Goal: Information Seeking & Learning: Find specific fact

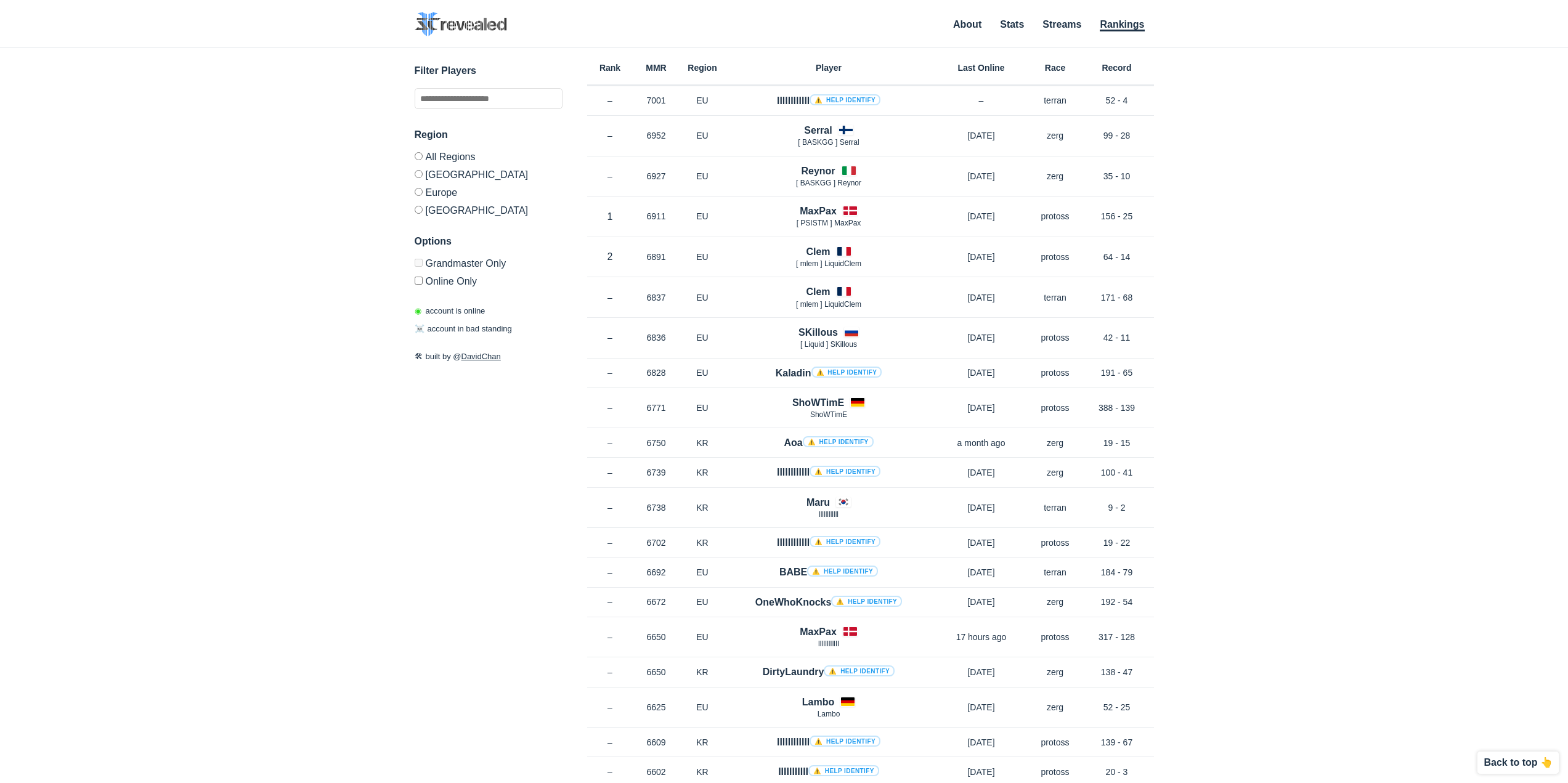
click at [410, 215] on div "✕ Filter Players Region All Regions [GEOGRAPHIC_DATA] [GEOGRAPHIC_DATA] [GEOGRA…" at bounding box center [784, 400] width 1543 height 704
click at [419, 204] on label "[GEOGRAPHIC_DATA]" at bounding box center [489, 208] width 148 height 15
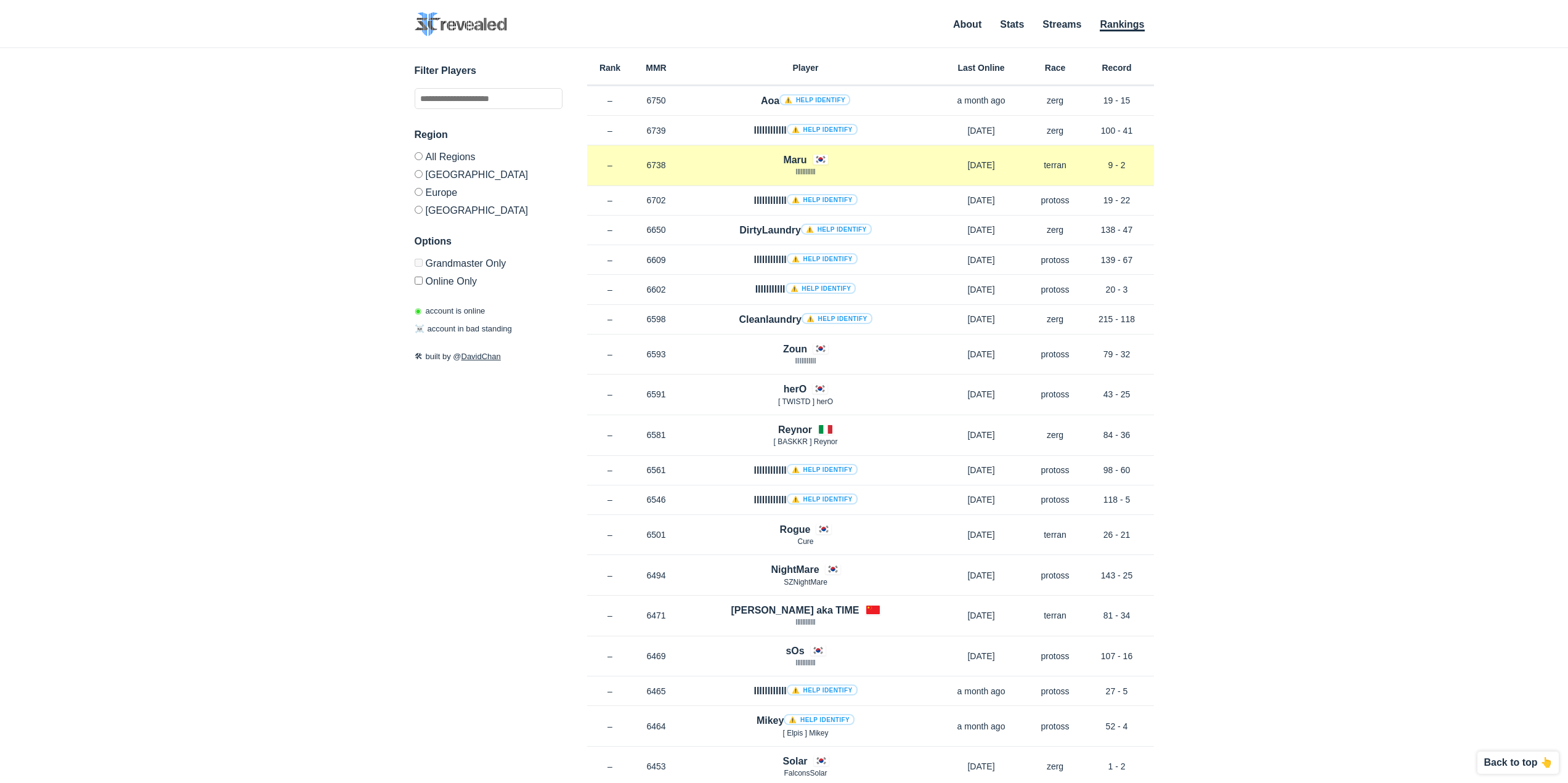
click at [793, 160] on h4 "Maru" at bounding box center [795, 160] width 23 height 14
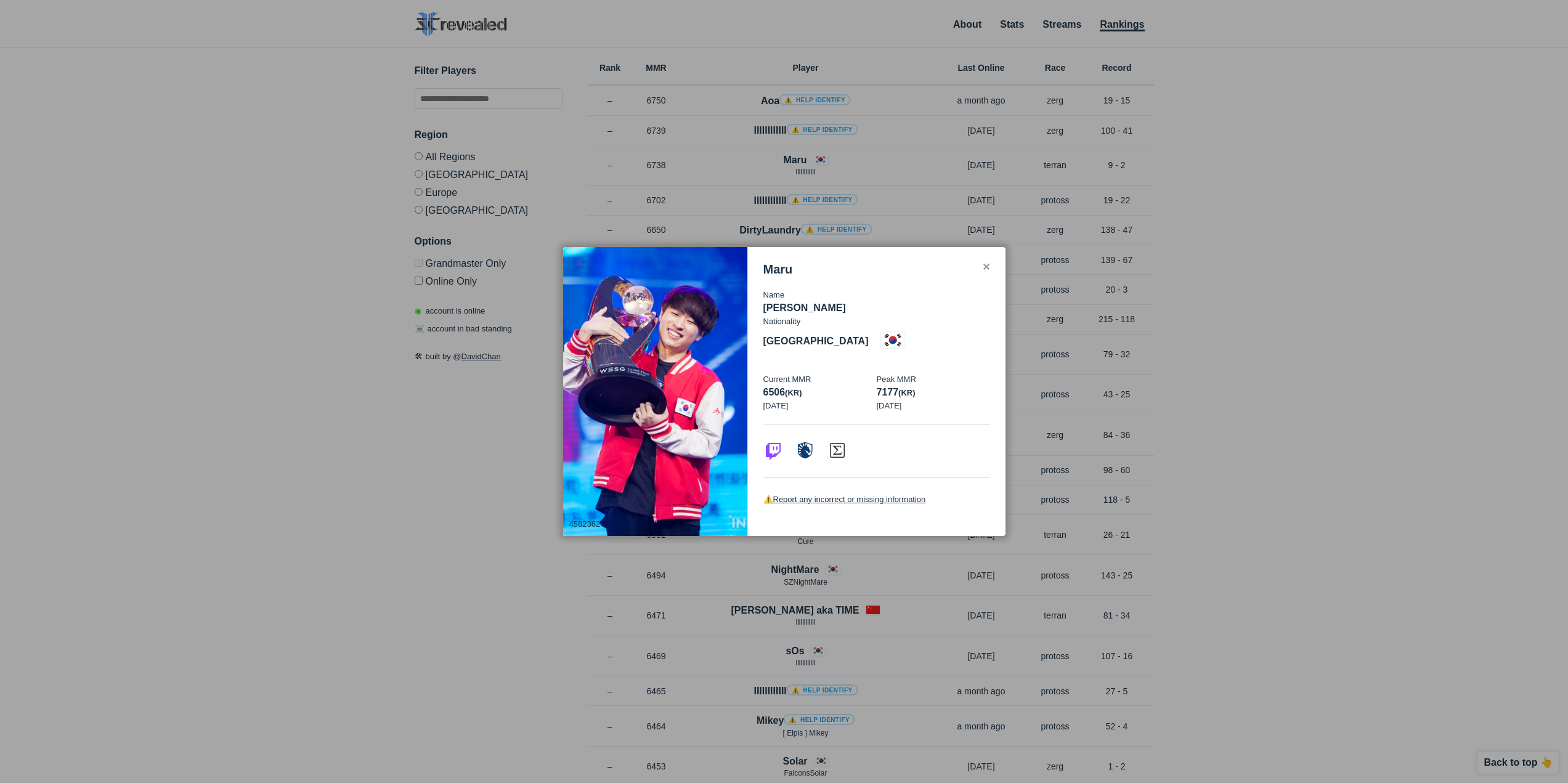
click at [984, 272] on div "✕" at bounding box center [986, 267] width 8 height 10
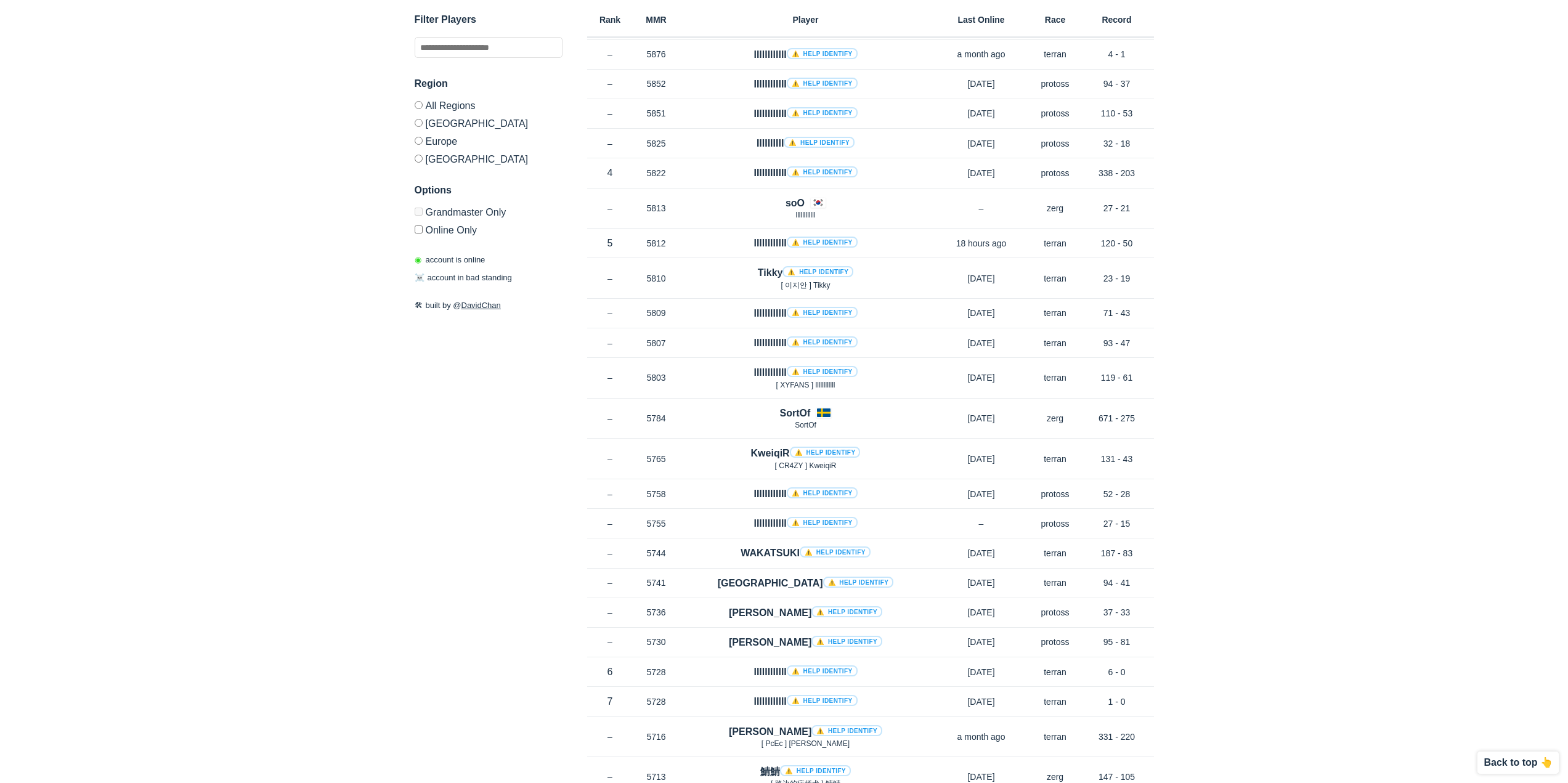
scroll to position [2526, 0]
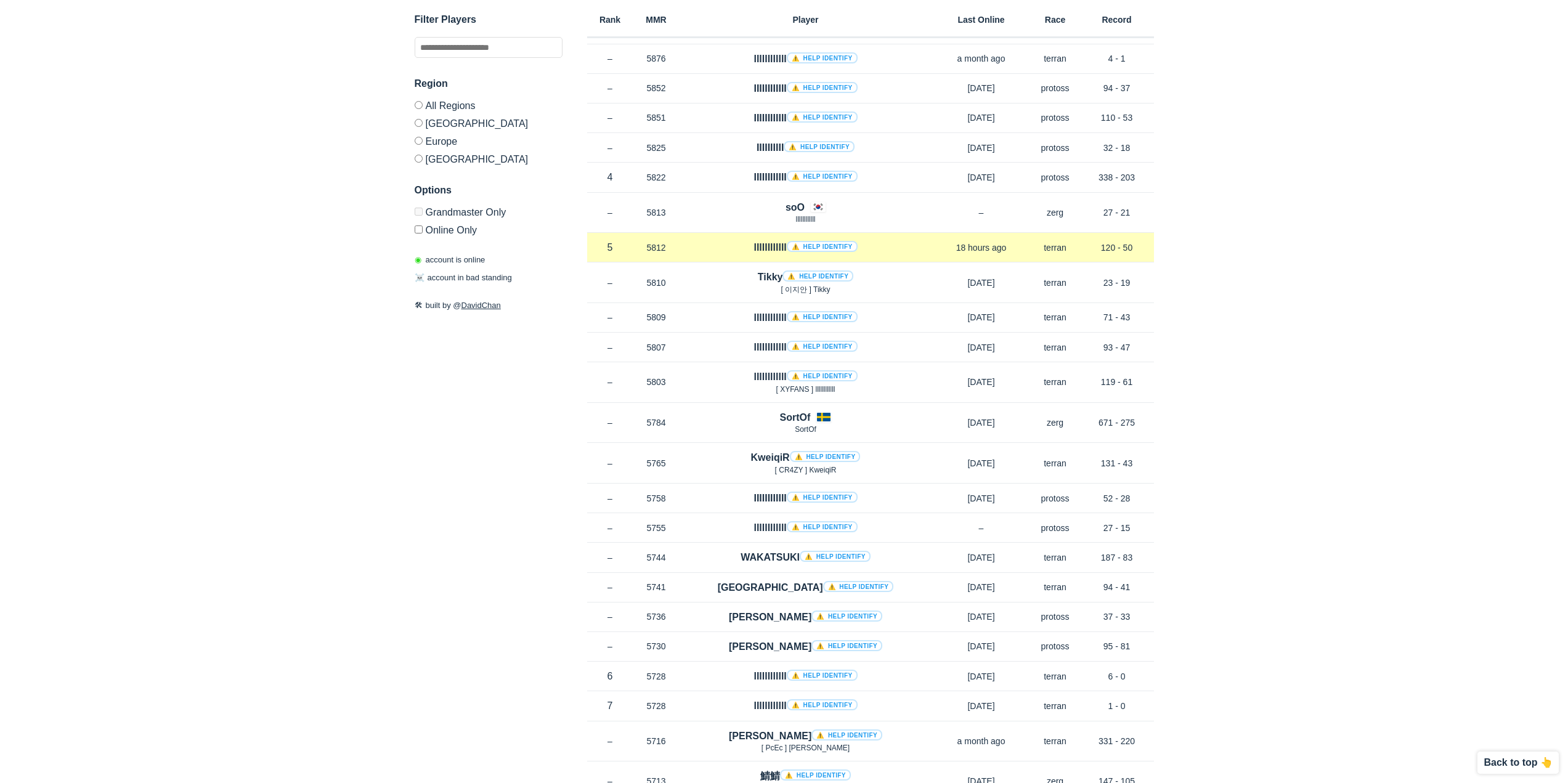
click at [764, 241] on h4 "llllllllllll ⚠️ Help identify" at bounding box center [806, 247] width 104 height 14
click at [770, 247] on h4 "llllllllllll ⚠️ Help identify" at bounding box center [806, 247] width 104 height 14
click at [650, 252] on p "5812" at bounding box center [656, 247] width 46 height 12
click at [766, 252] on h4 "llllllllllll ⚠️ Help identify" at bounding box center [806, 247] width 104 height 14
click at [856, 257] on div "Rank 5 in KR MMR 5812 Region KR llllllllllll ⚠️ Help identify 18 hours ago Race…" at bounding box center [870, 248] width 567 height 30
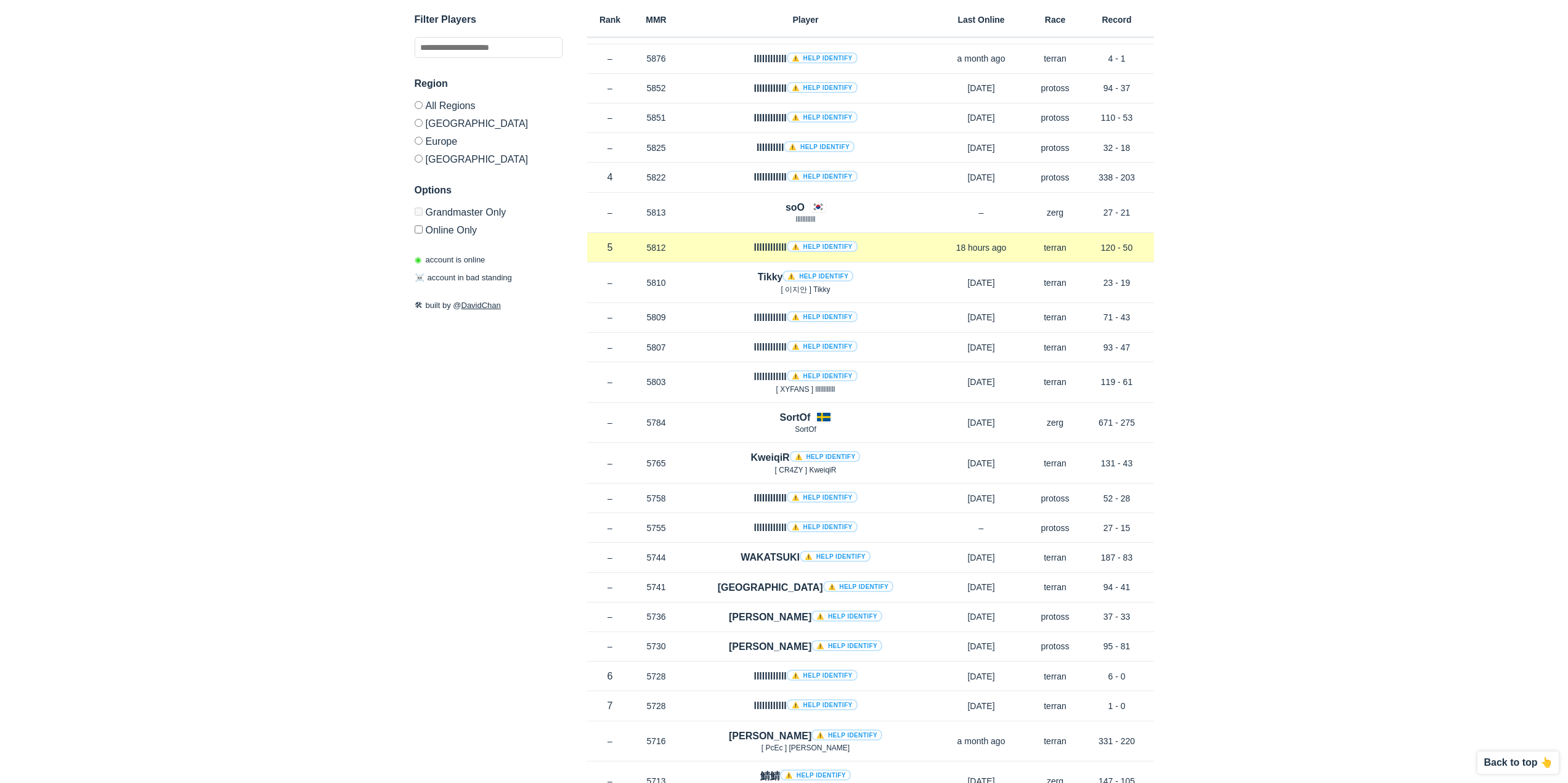
click at [819, 248] on link "⚠️ Help identify" at bounding box center [823, 246] width 71 height 11
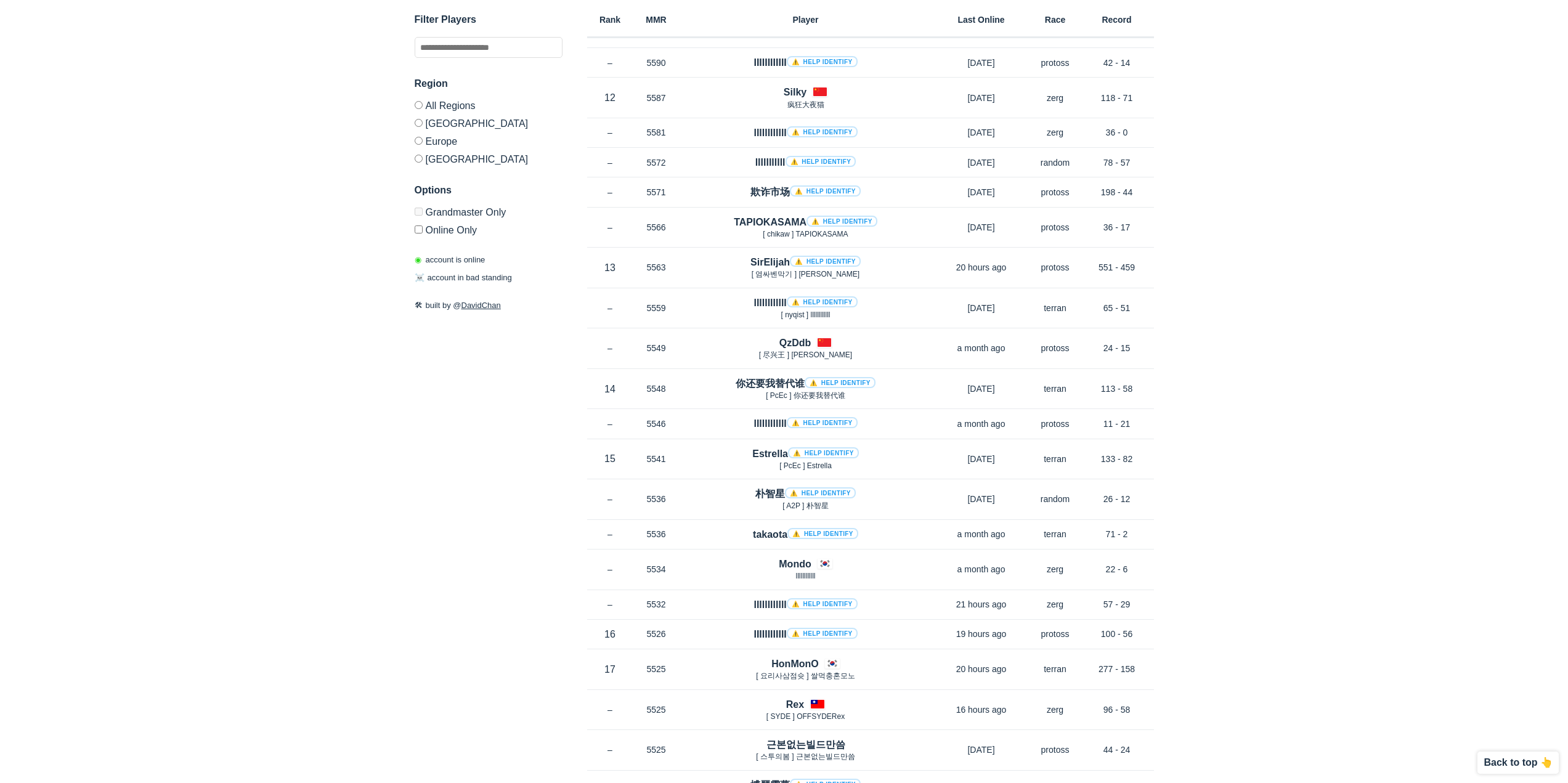
scroll to position [4622, 0]
